Goal: Information Seeking & Learning: Learn about a topic

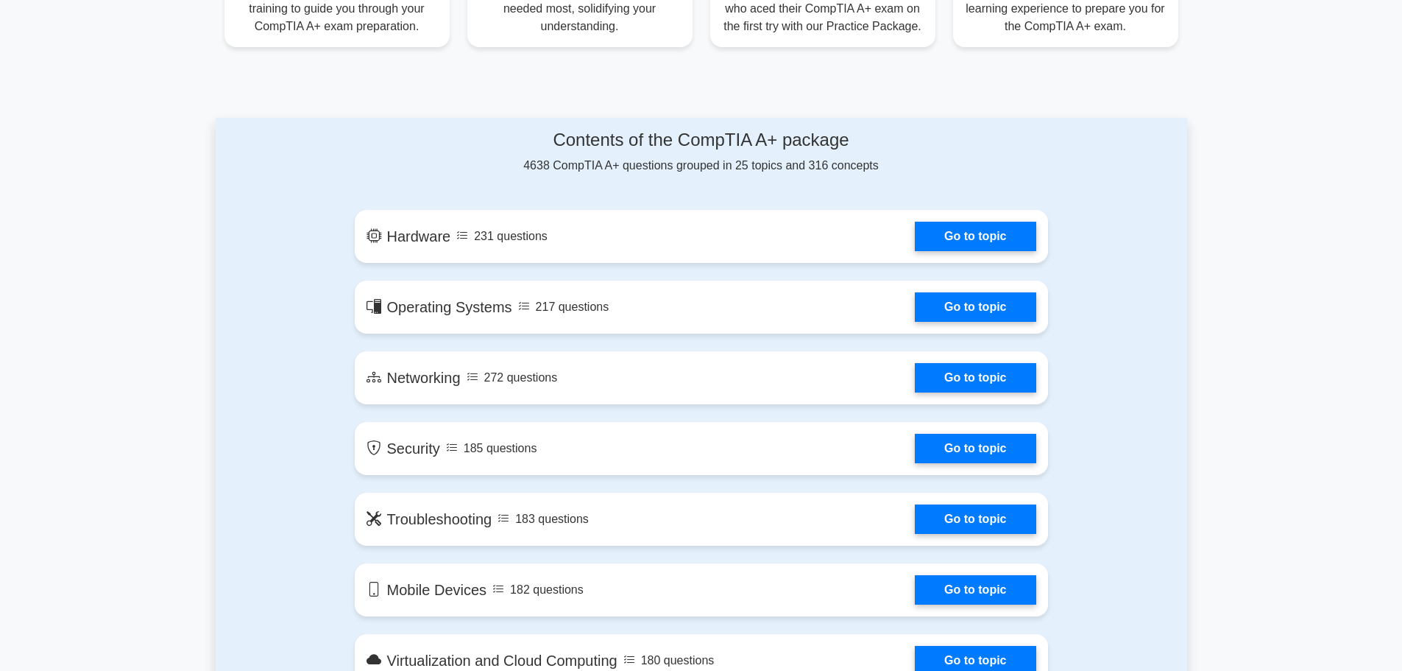
scroll to position [736, 0]
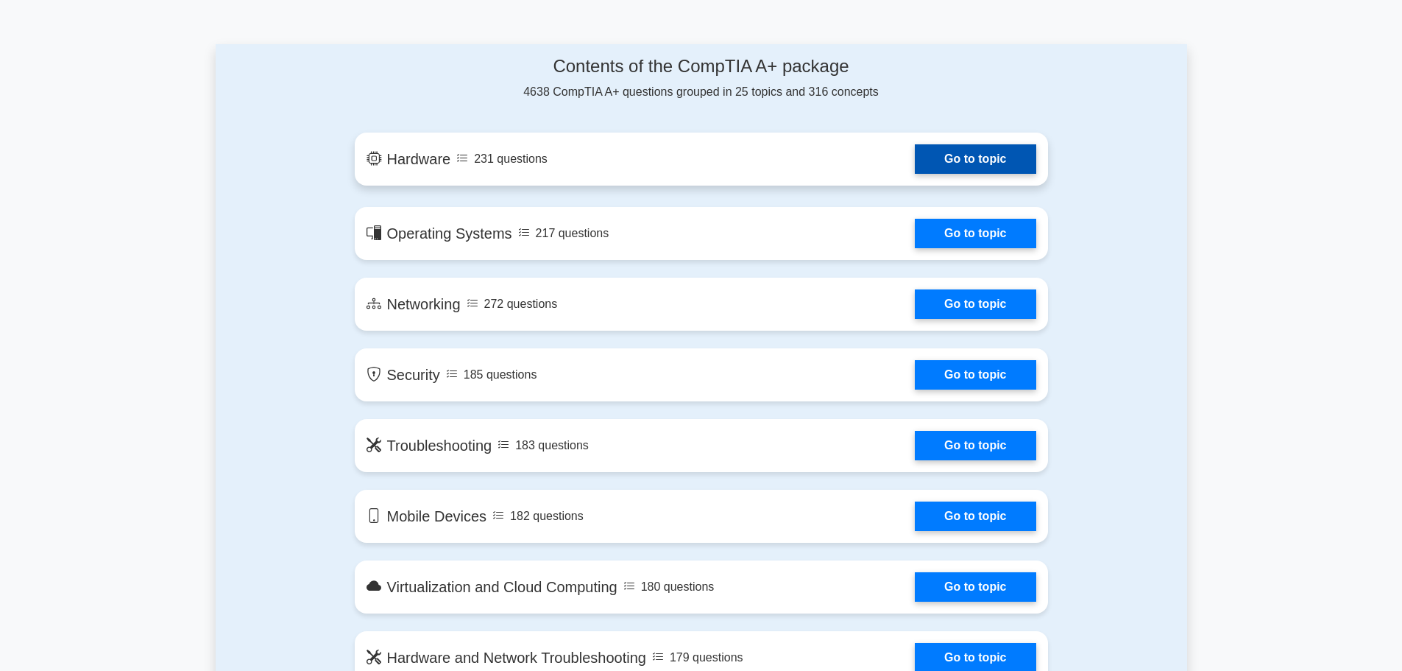
click at [952, 155] on link "Go to topic" at bounding box center [975, 158] width 121 height 29
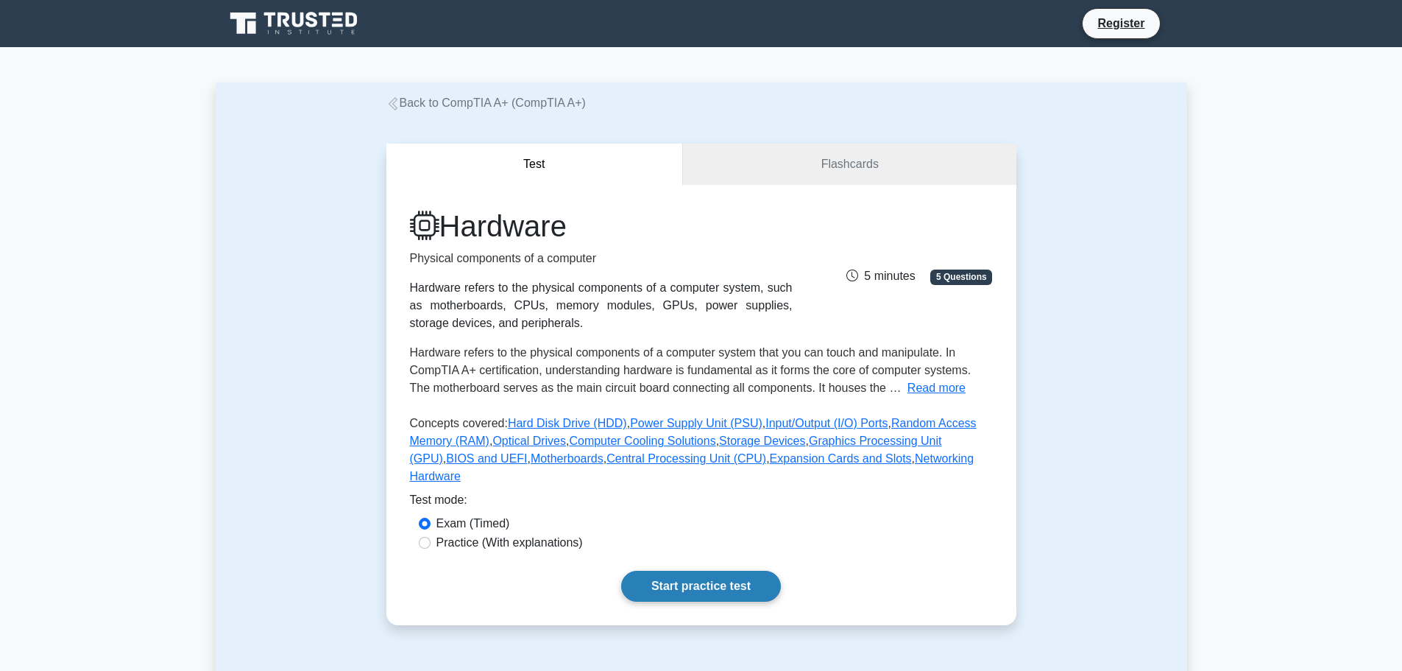
click at [737, 579] on link "Start practice test" at bounding box center [701, 585] width 160 height 31
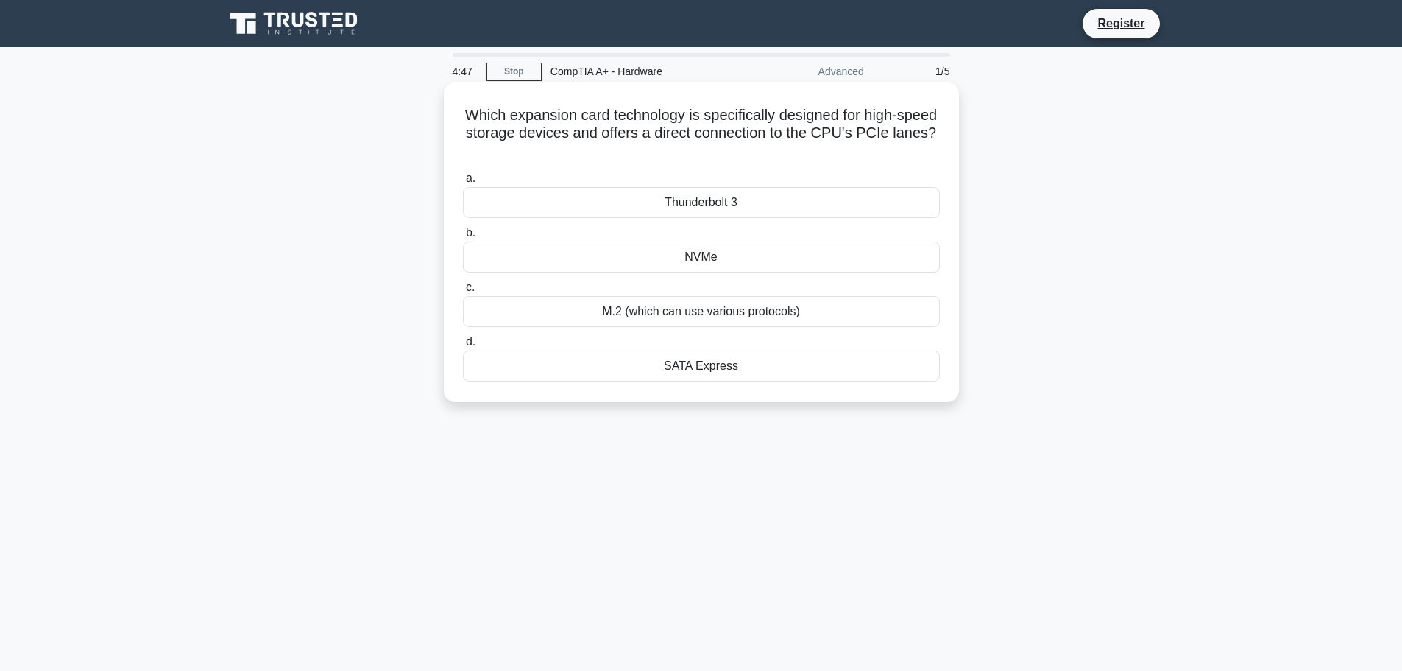
click at [623, 317] on div "M.2 (which can use various protocols)" at bounding box center [701, 311] width 477 height 31
click at [463, 292] on input "c. M.2 (which can use various protocols)" at bounding box center [463, 288] width 0 height 10
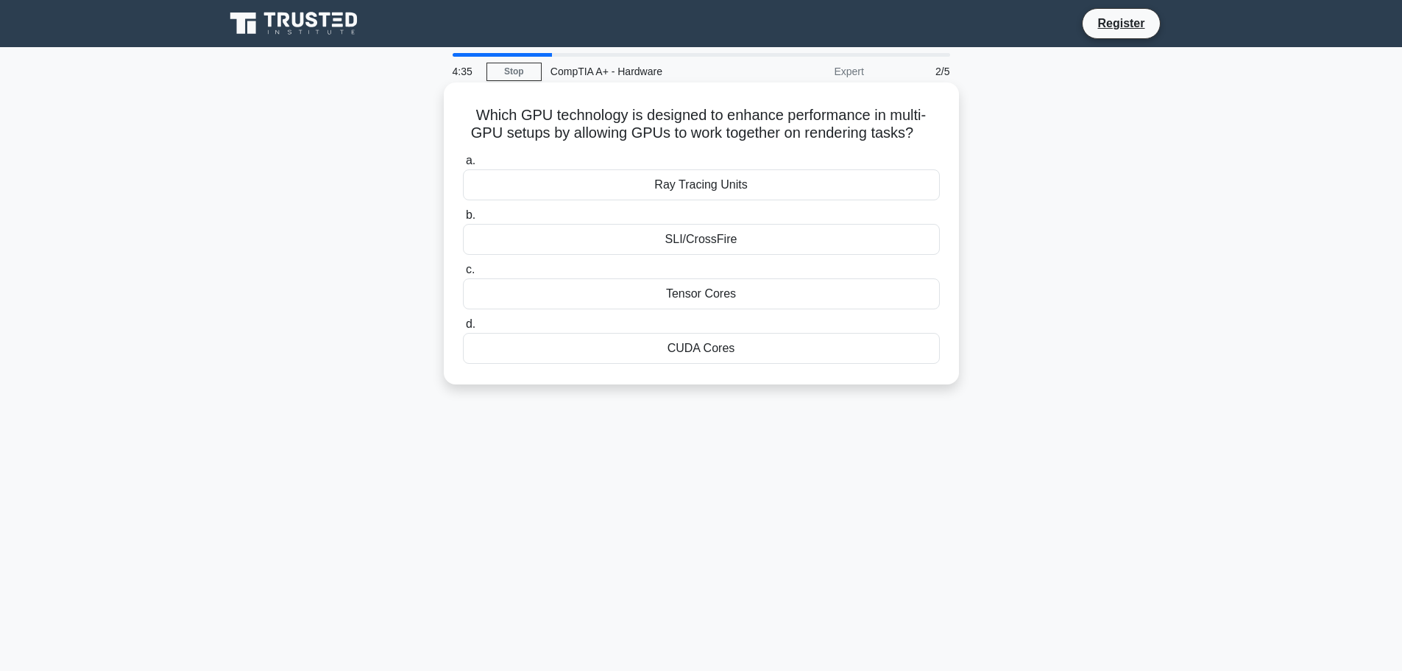
click at [627, 187] on div "Ray Tracing Units" at bounding box center [701, 184] width 477 height 31
click at [463, 166] on input "a. Ray Tracing Units" at bounding box center [463, 161] width 0 height 10
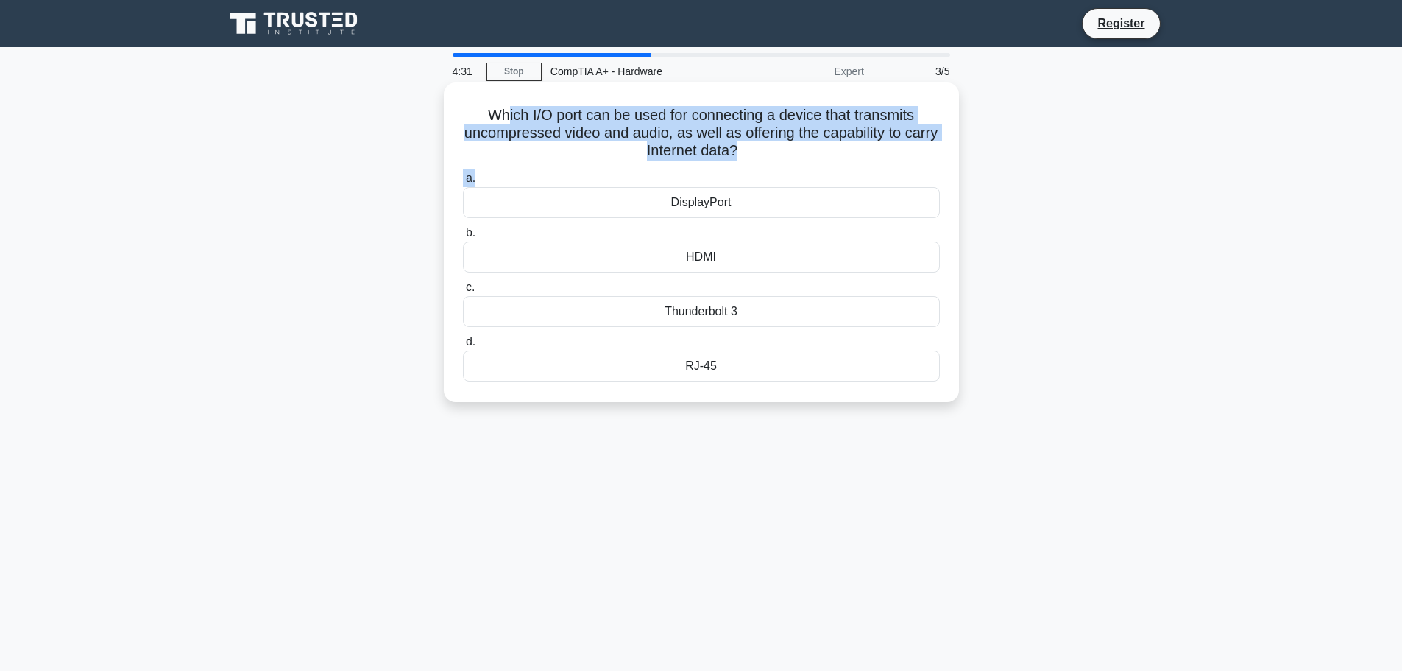
drag, startPoint x: 504, startPoint y: 110, endPoint x: 760, endPoint y: 168, distance: 261.8
click at [757, 169] on div "Which I/O port can be used for connecting a device that transmits uncompressed …" at bounding box center [701, 242] width 503 height 308
click at [761, 168] on div "a. DisplayPort b. HDMI c." at bounding box center [701, 275] width 495 height 218
drag, startPoint x: 763, startPoint y: 166, endPoint x: 452, endPoint y: 126, distance: 313.2
click at [452, 126] on div "Which I/O port can be used for connecting a device that transmits uncompressed …" at bounding box center [701, 242] width 503 height 308
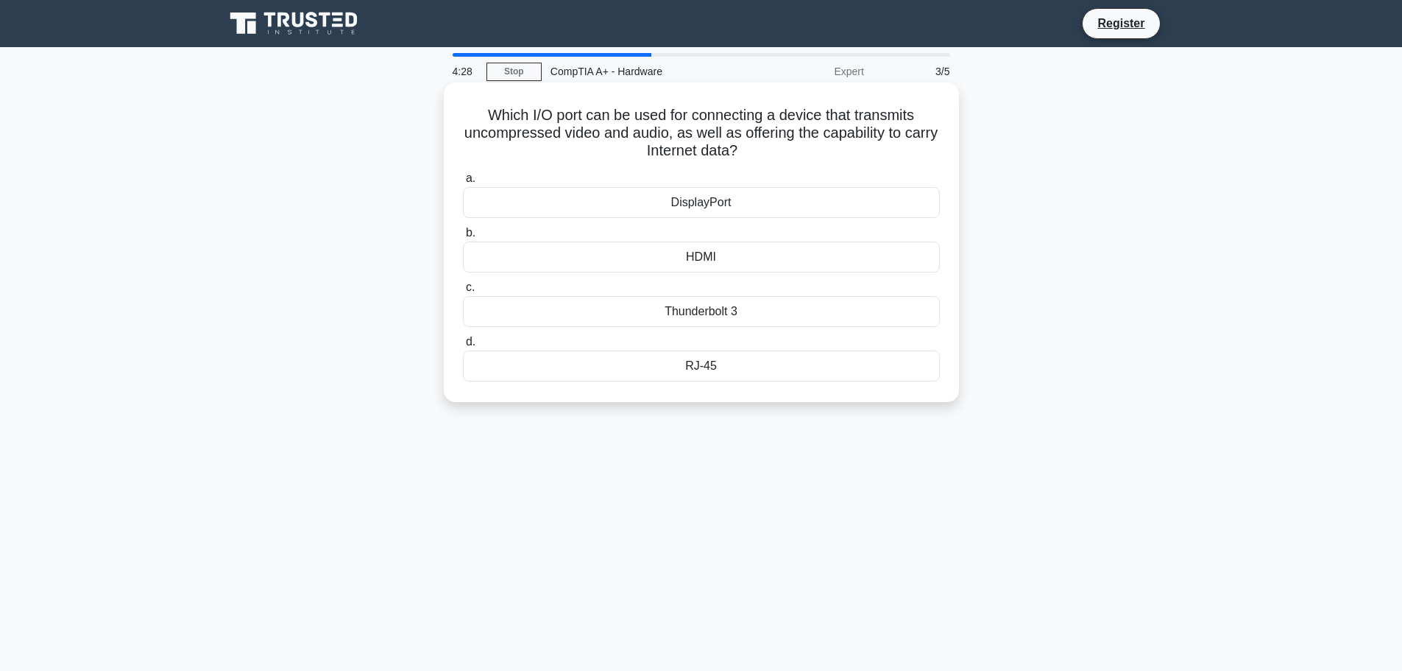
click at [531, 103] on div "Which I/O port can be used for connecting a device that transmits uncompressed …" at bounding box center [701, 242] width 503 height 308
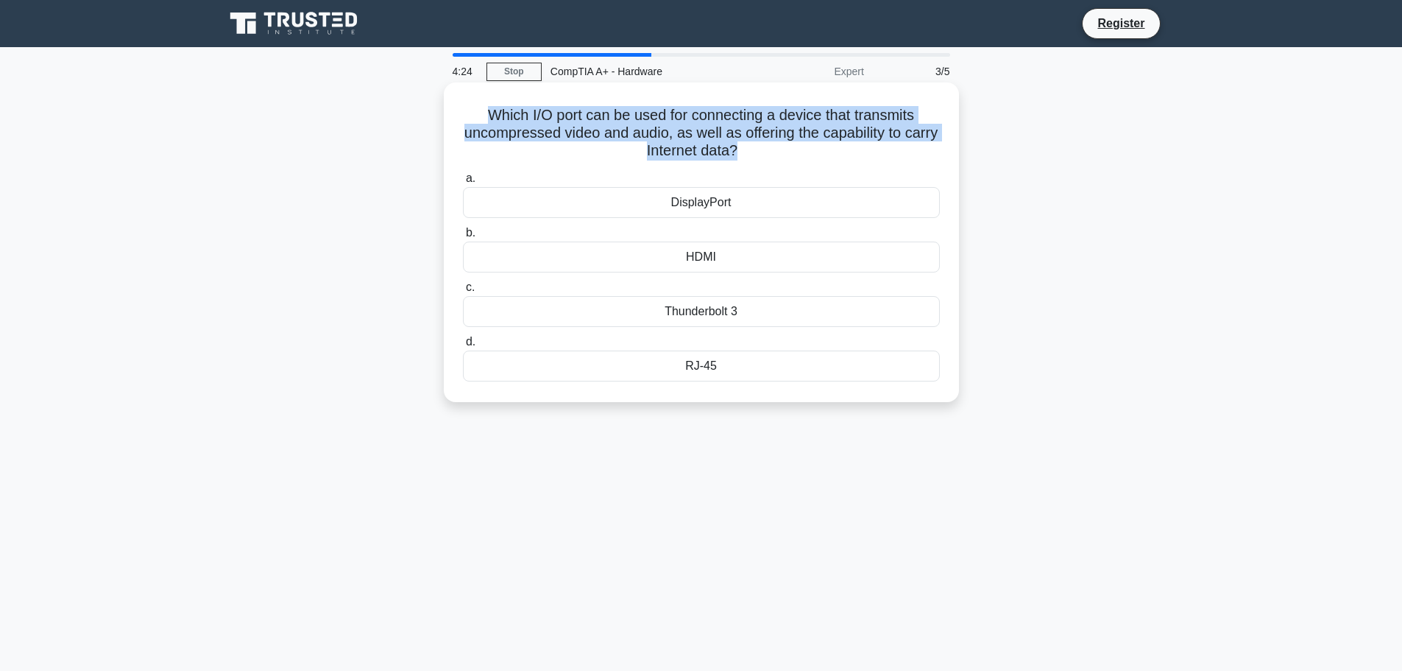
drag, startPoint x: 470, startPoint y: 112, endPoint x: 754, endPoint y: 154, distance: 287.2
click at [754, 154] on h5 "Which I/O port can be used for connecting a device that transmits uncompressed …" at bounding box center [702, 133] width 480 height 54
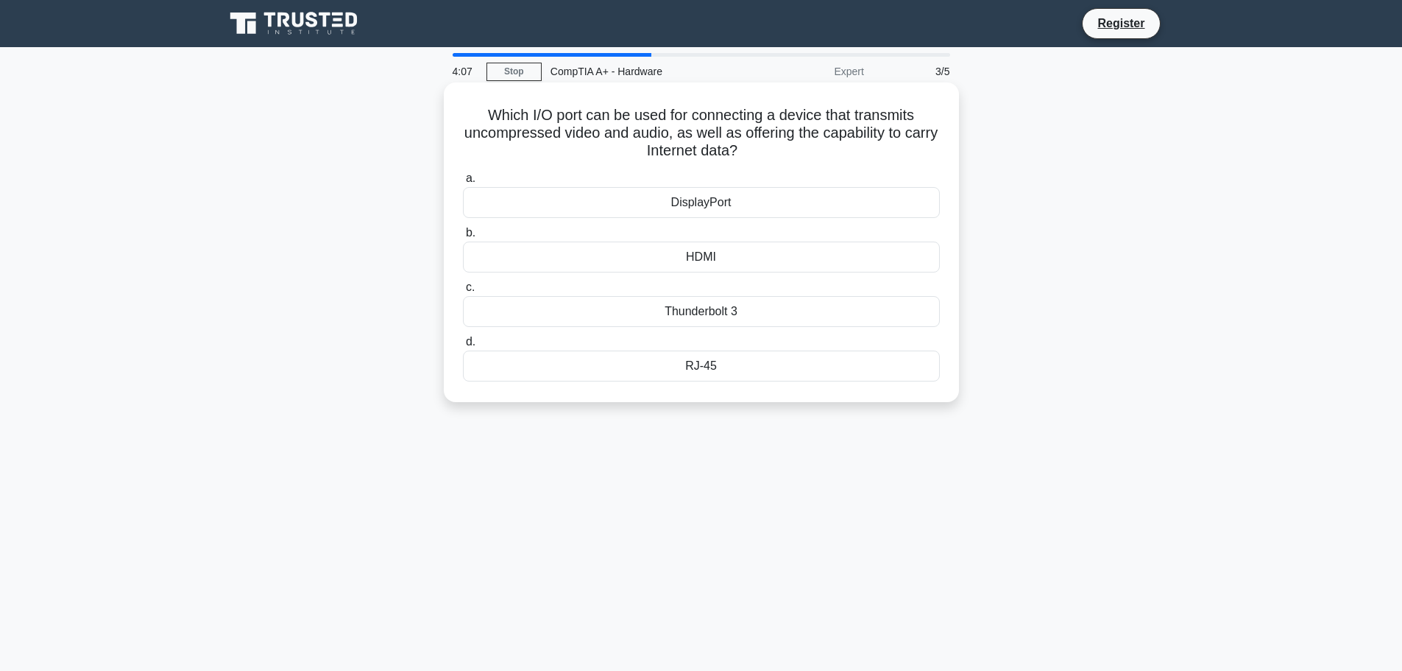
click at [659, 197] on div "DisplayPort" at bounding box center [701, 202] width 477 height 31
click at [463, 183] on input "a. DisplayPort" at bounding box center [463, 179] width 0 height 10
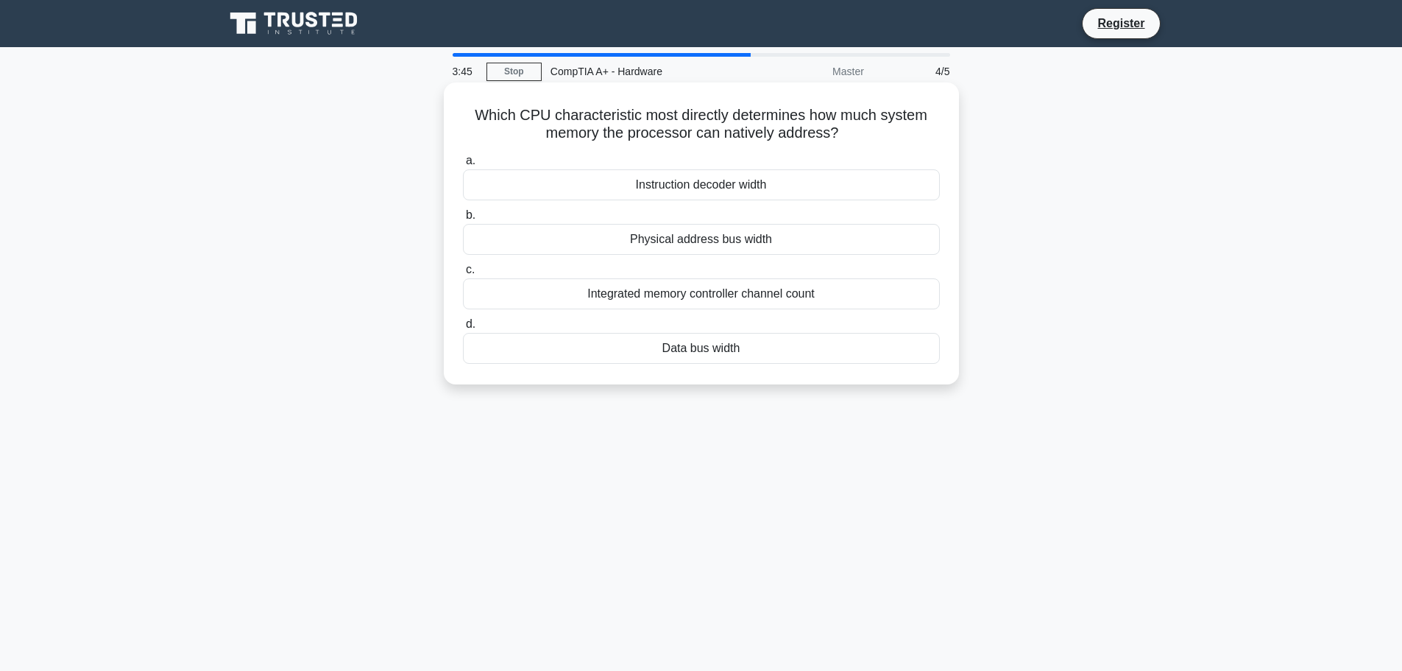
click at [676, 191] on div "Instruction decoder width" at bounding box center [701, 184] width 477 height 31
click at [463, 166] on input "a. Instruction decoder width" at bounding box center [463, 161] width 0 height 10
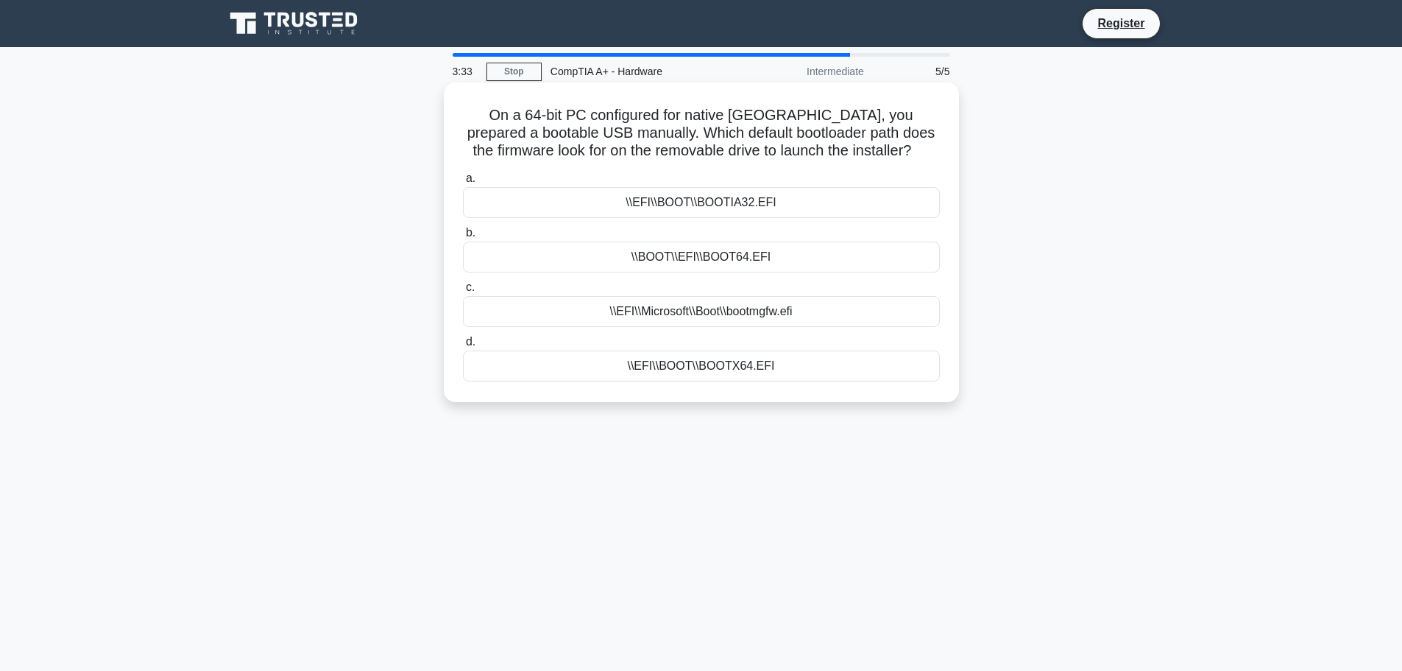
click at [649, 256] on div "\\BOOT\\EFI\\BOOT64.EFI" at bounding box center [701, 256] width 477 height 31
click at [463, 238] on input "b. \\BOOT\\EFI\\BOOT64.EFI" at bounding box center [463, 233] width 0 height 10
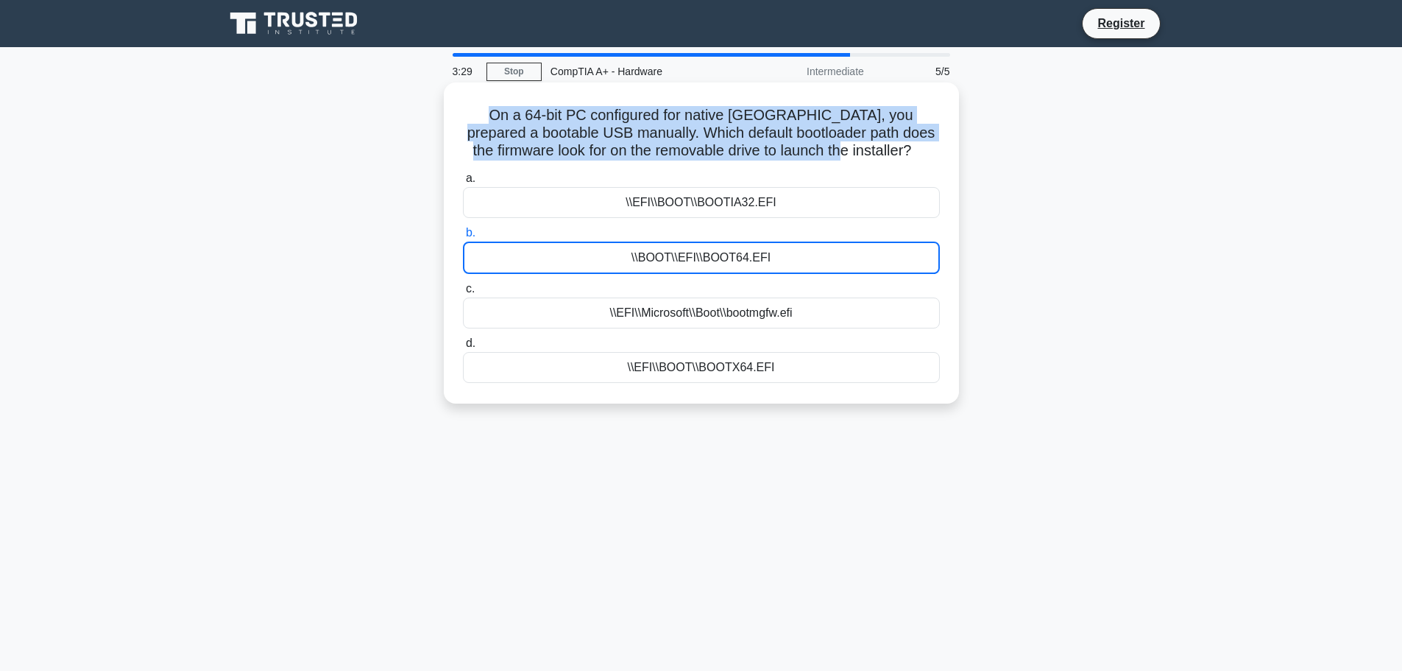
drag, startPoint x: 682, startPoint y: 118, endPoint x: 874, endPoint y: 154, distance: 194.7
click at [874, 154] on h5 "On a 64-bit PC configured for native UEFI, you prepared a bootable USB manually…" at bounding box center [702, 133] width 480 height 54
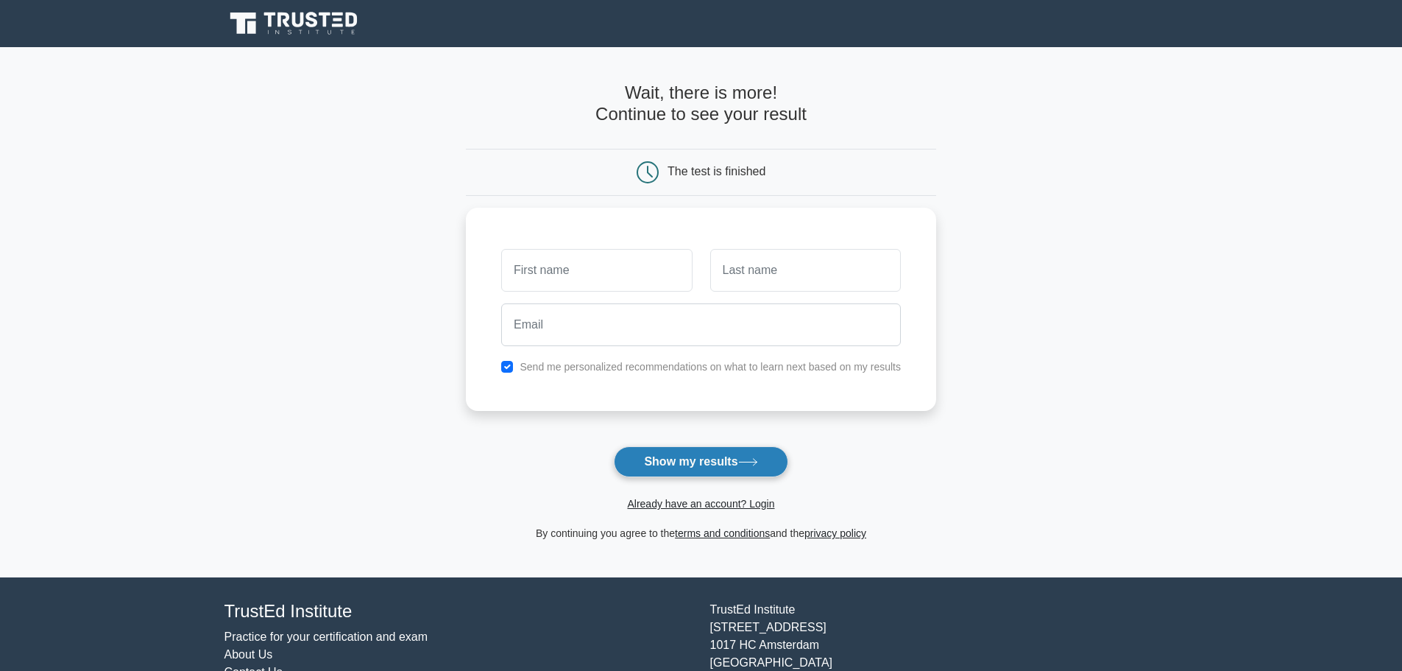
click at [657, 455] on button "Show my results" at bounding box center [701, 461] width 174 height 31
click at [362, 168] on main "Wait, there is more! Continue to see your result The test is finished and the" at bounding box center [701, 312] width 1402 height 530
